Goal: Find specific page/section: Find specific page/section

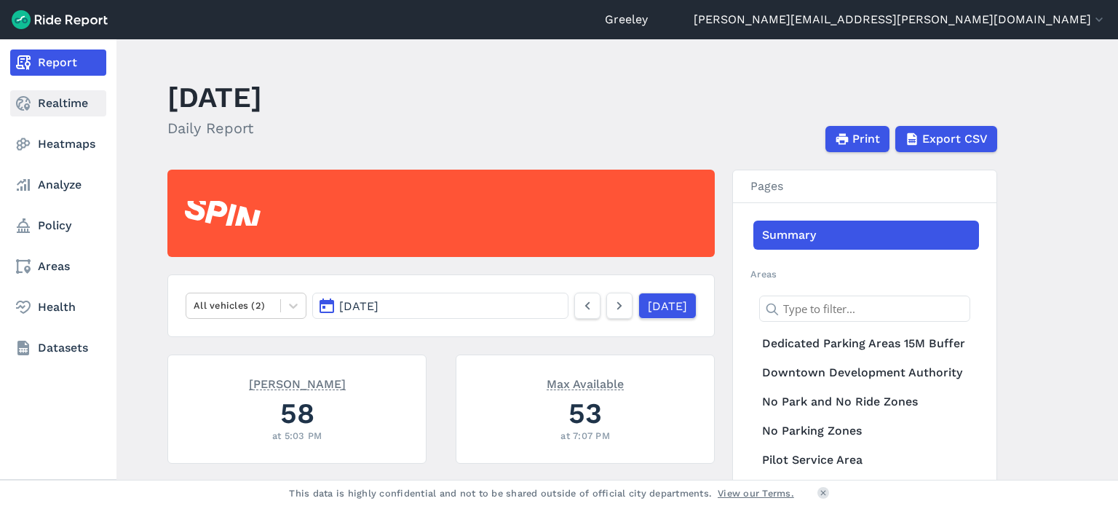
click at [54, 100] on link "Realtime" at bounding box center [58, 103] width 96 height 26
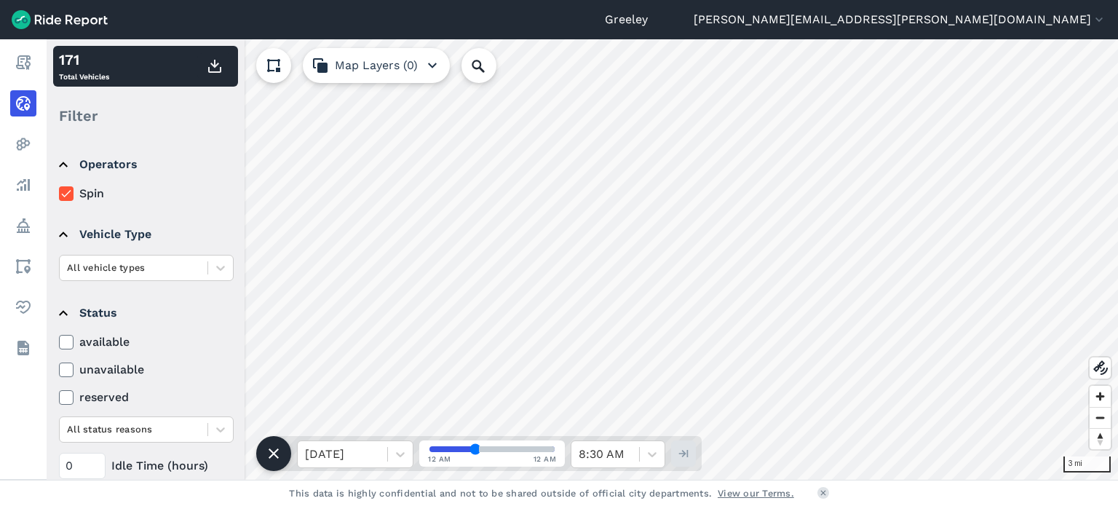
click at [99, 363] on label "unavailable" at bounding box center [146, 369] width 175 height 17
click at [59, 363] on input "unavailable" at bounding box center [59, 365] width 0 height 9
click at [68, 366] on icon at bounding box center [66, 370] width 13 height 15
click at [59, 366] on input "unavailable" at bounding box center [59, 365] width 0 height 9
click at [65, 339] on icon at bounding box center [66, 342] width 13 height 15
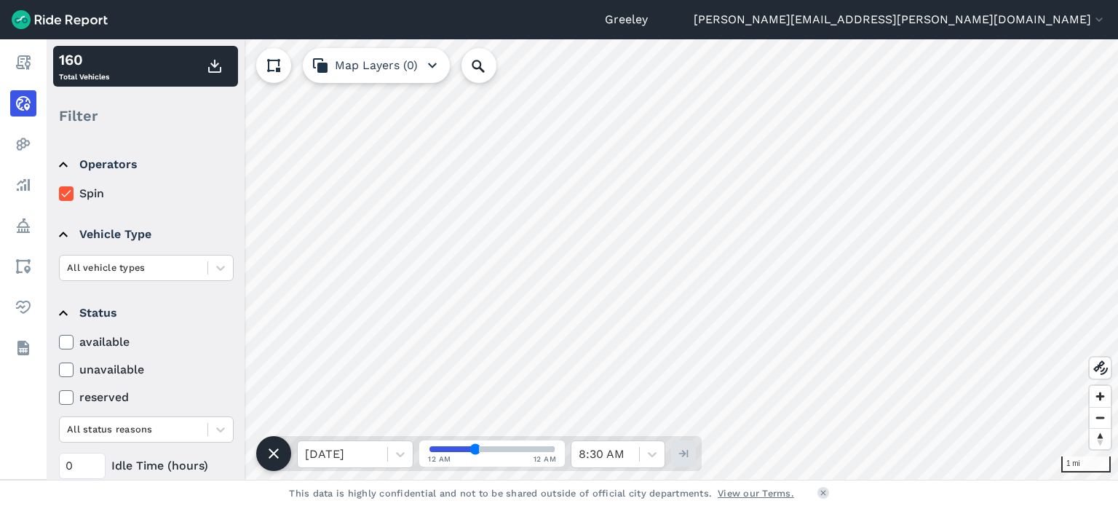
click at [59, 339] on input "available" at bounding box center [59, 337] width 0 height 9
click at [66, 341] on icon at bounding box center [66, 342] width 13 height 15
click at [59, 341] on input "available" at bounding box center [59, 337] width 0 height 9
